Goal: Transaction & Acquisition: Purchase product/service

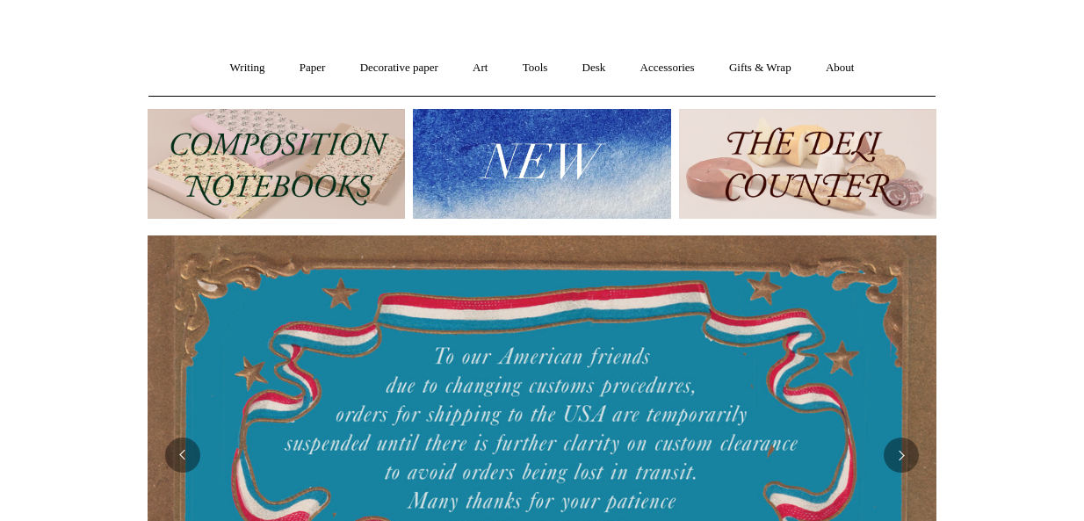
scroll to position [92, 0]
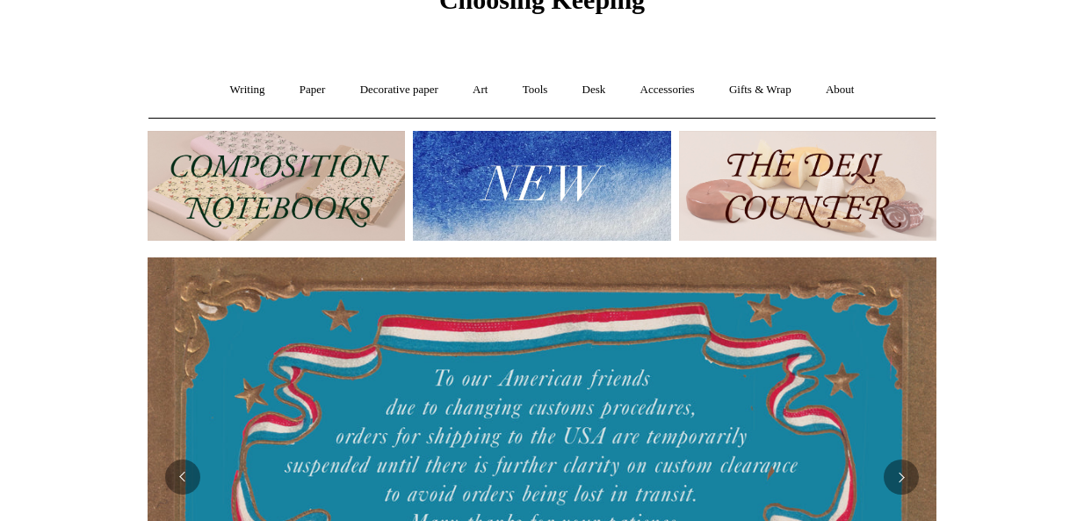
click at [563, 171] on img at bounding box center [541, 186] width 257 height 110
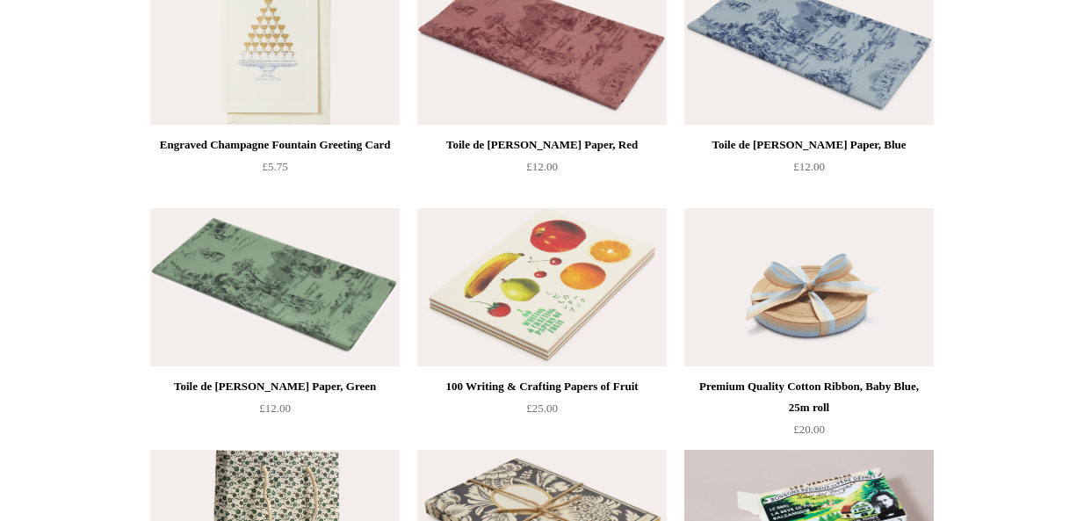
scroll to position [2679, 0]
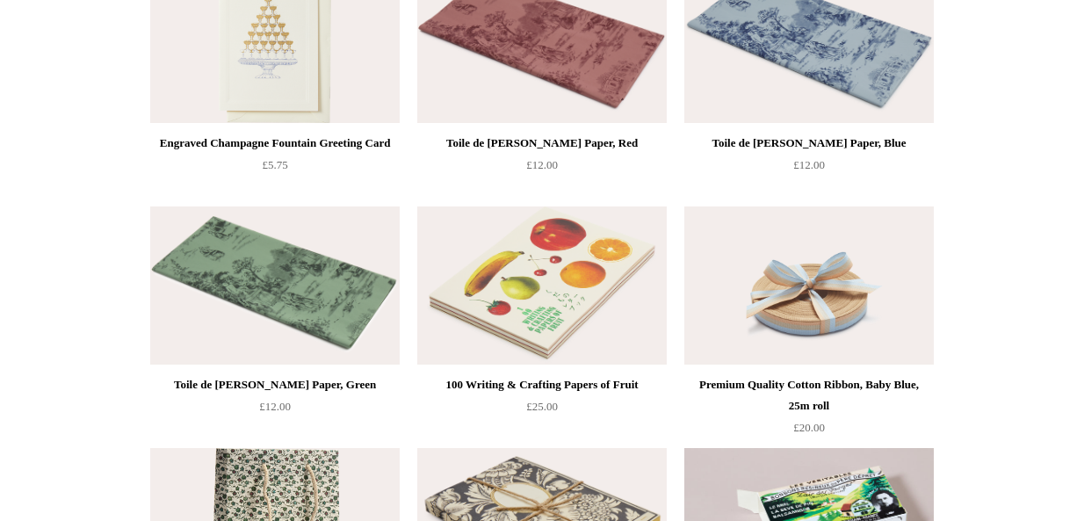
click at [562, 291] on img at bounding box center [541, 285] width 249 height 158
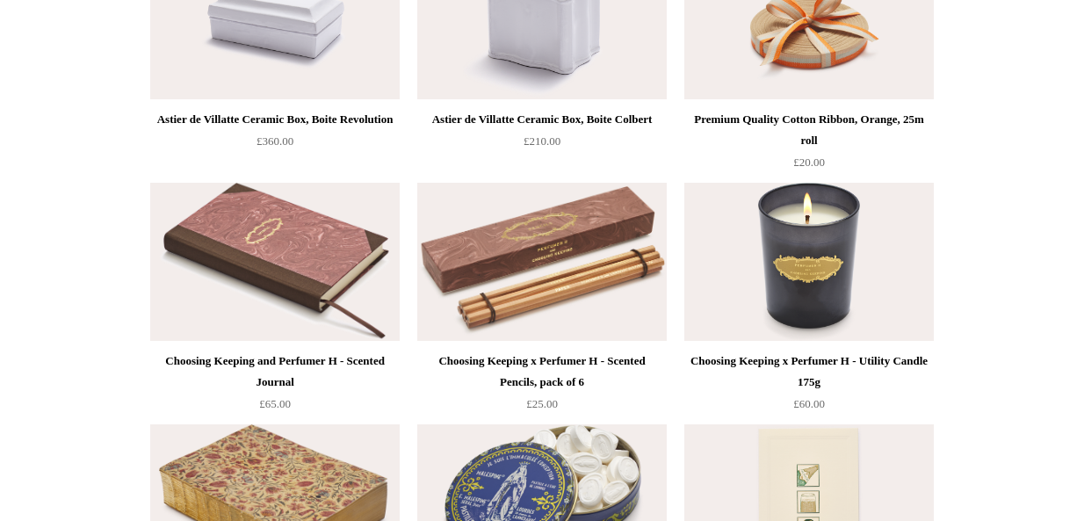
scroll to position [1960, 0]
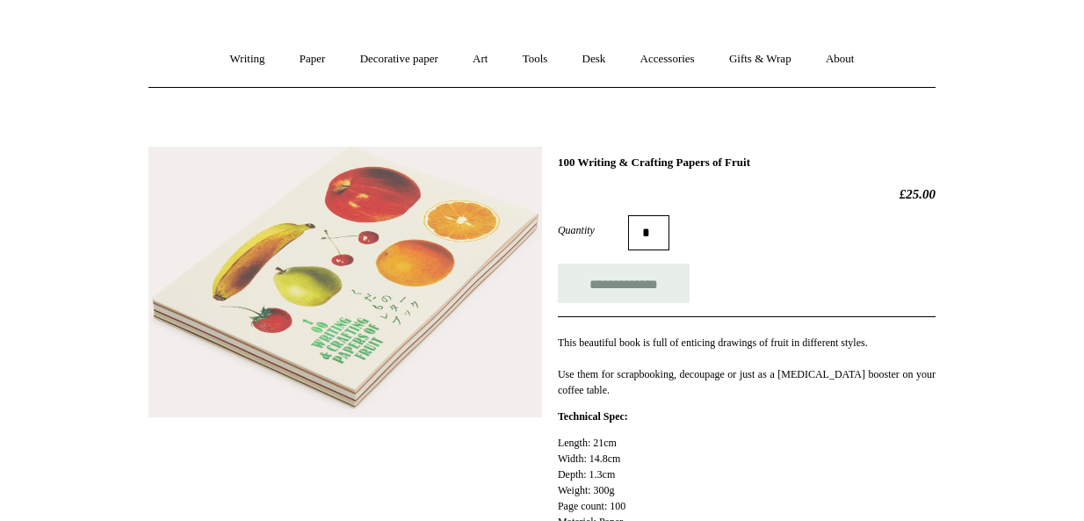
scroll to position [136, 0]
